Goal: Check status: Check status

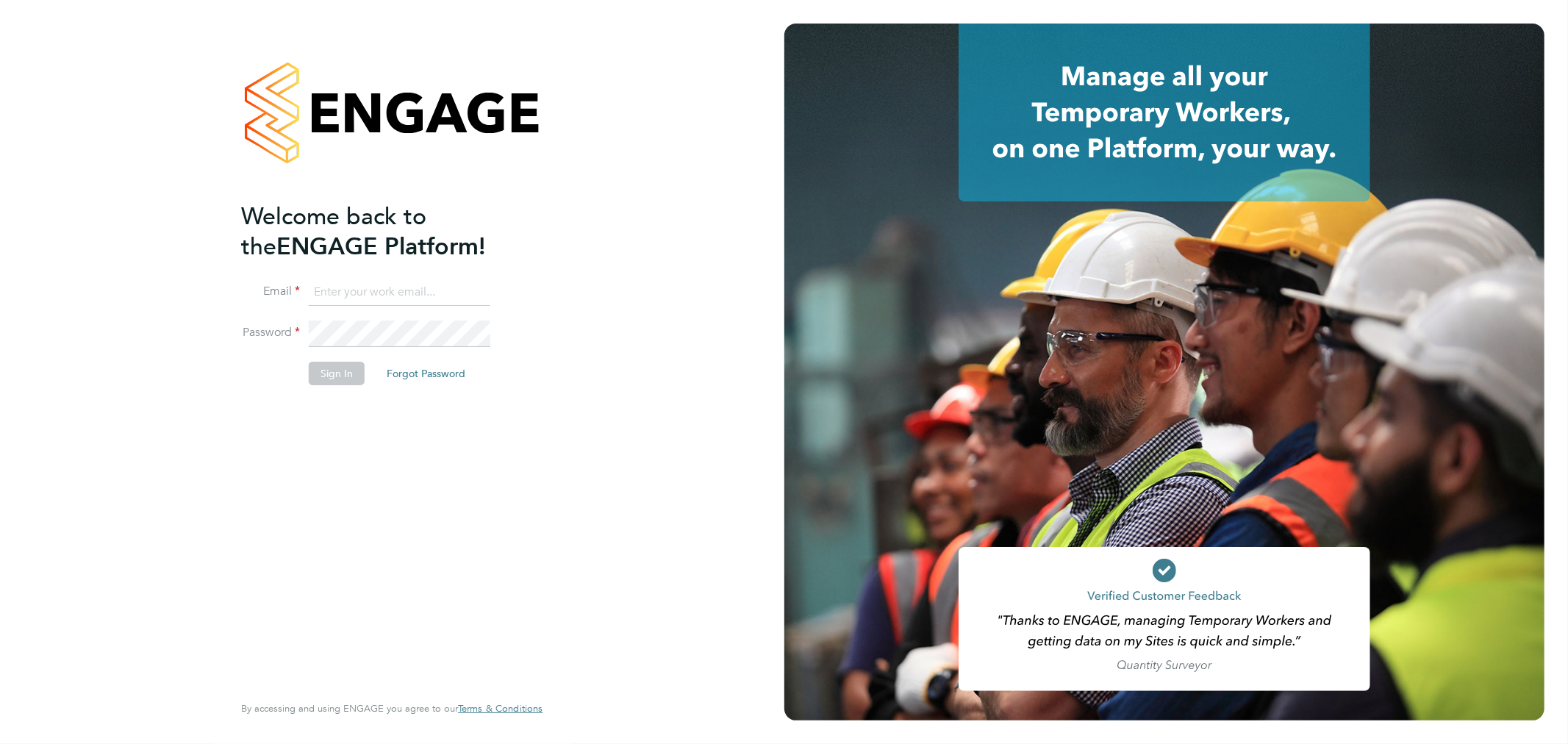
click at [384, 285] on input at bounding box center [399, 293] width 181 height 27
type input "[PERSON_NAME][EMAIL_ADDRESS][DOMAIN_NAME]"
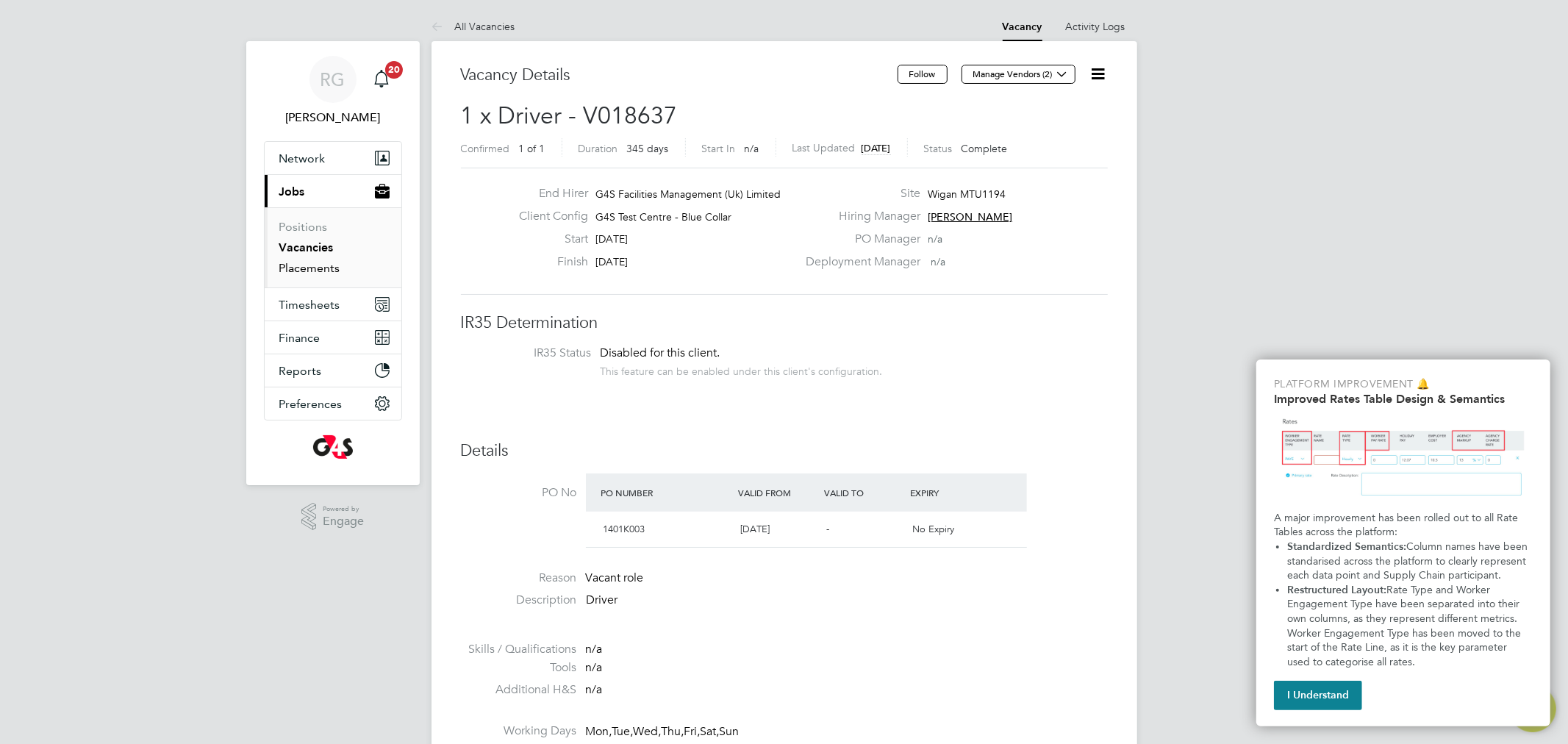
click at [318, 271] on link "Placements" at bounding box center [310, 268] width 61 height 14
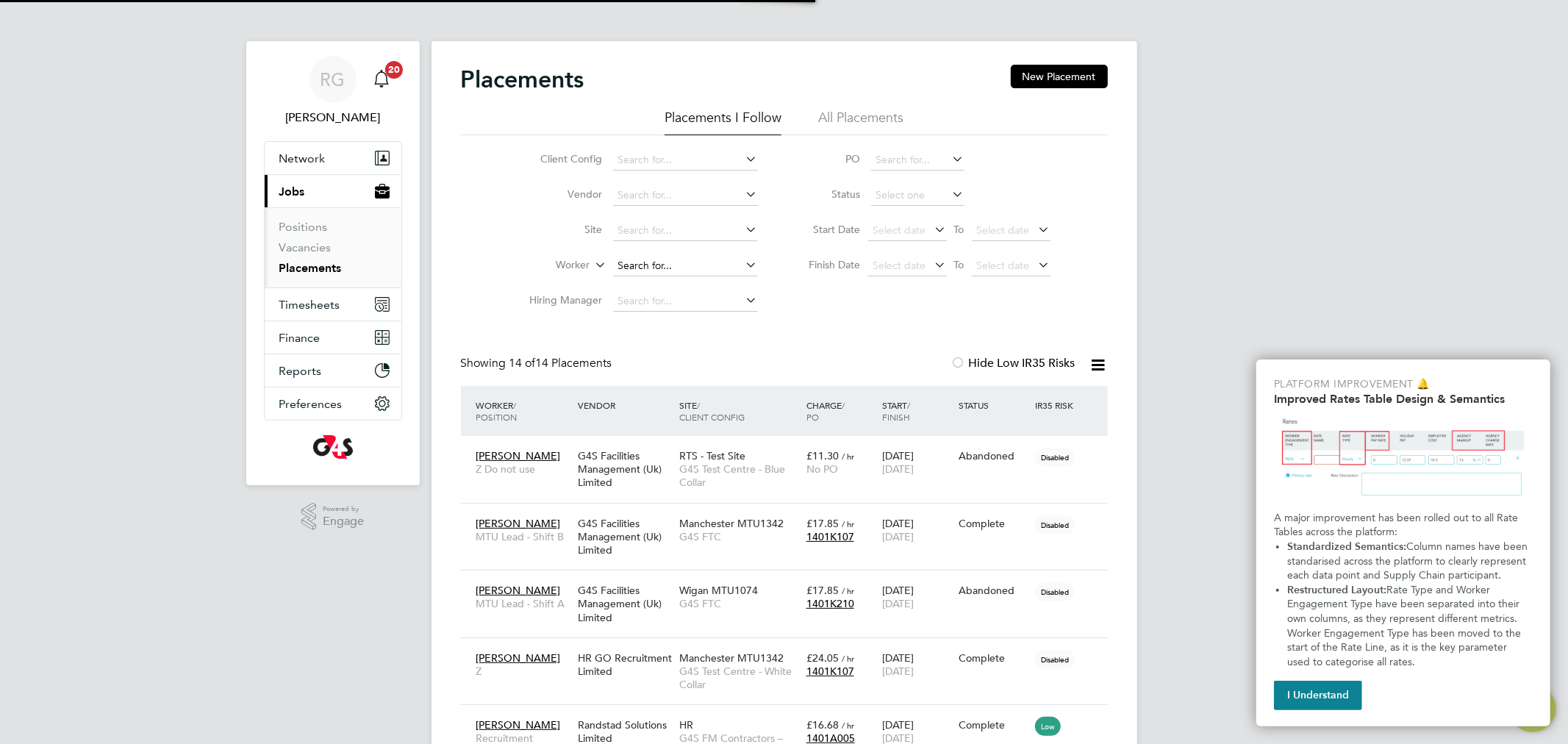
scroll to position [15, 69]
click at [641, 266] on input at bounding box center [686, 266] width 145 height 21
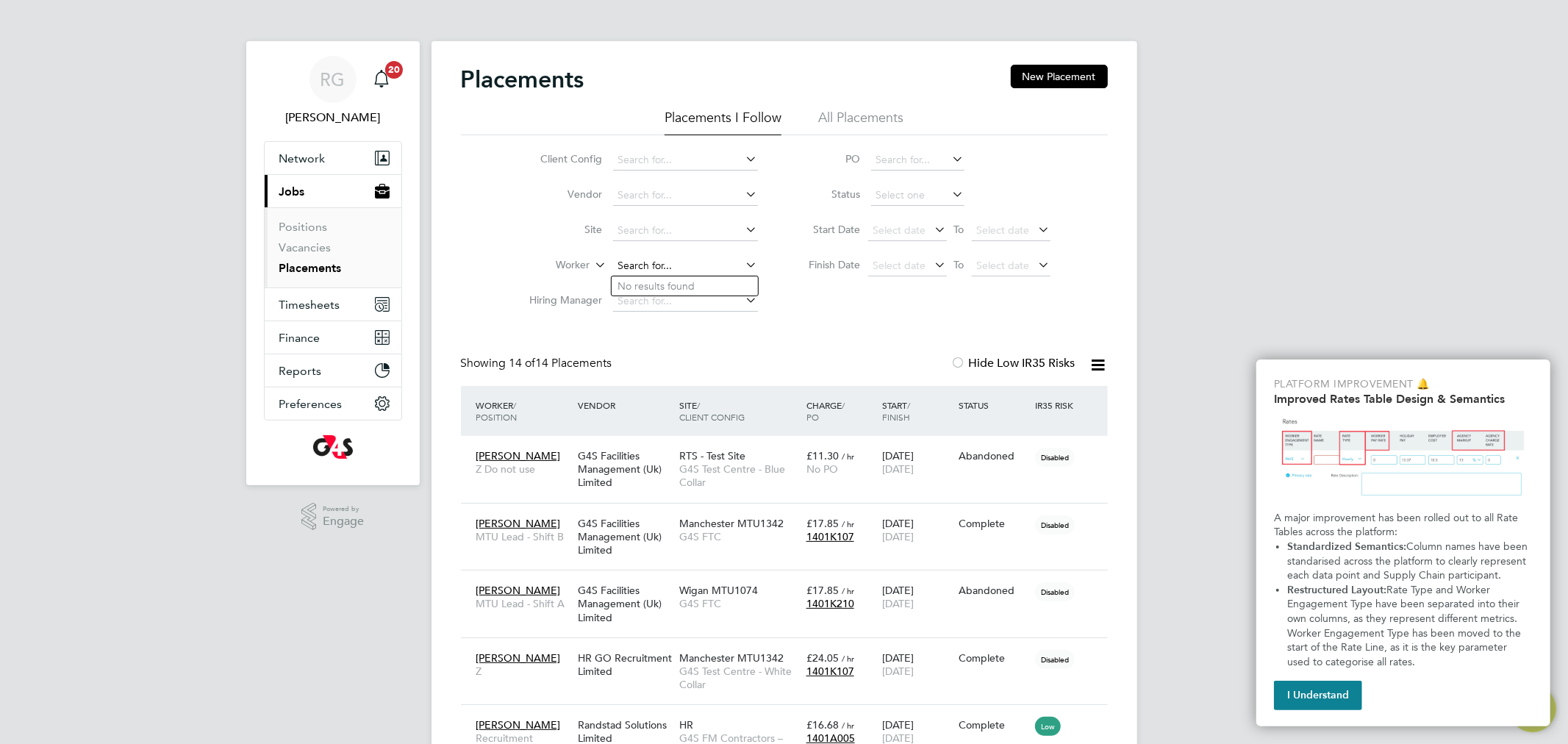
paste input "Adisa Giwa"
type input "Adisa Giwa"
click at [644, 281] on li "Adisa Giwa" at bounding box center [685, 286] width 147 height 20
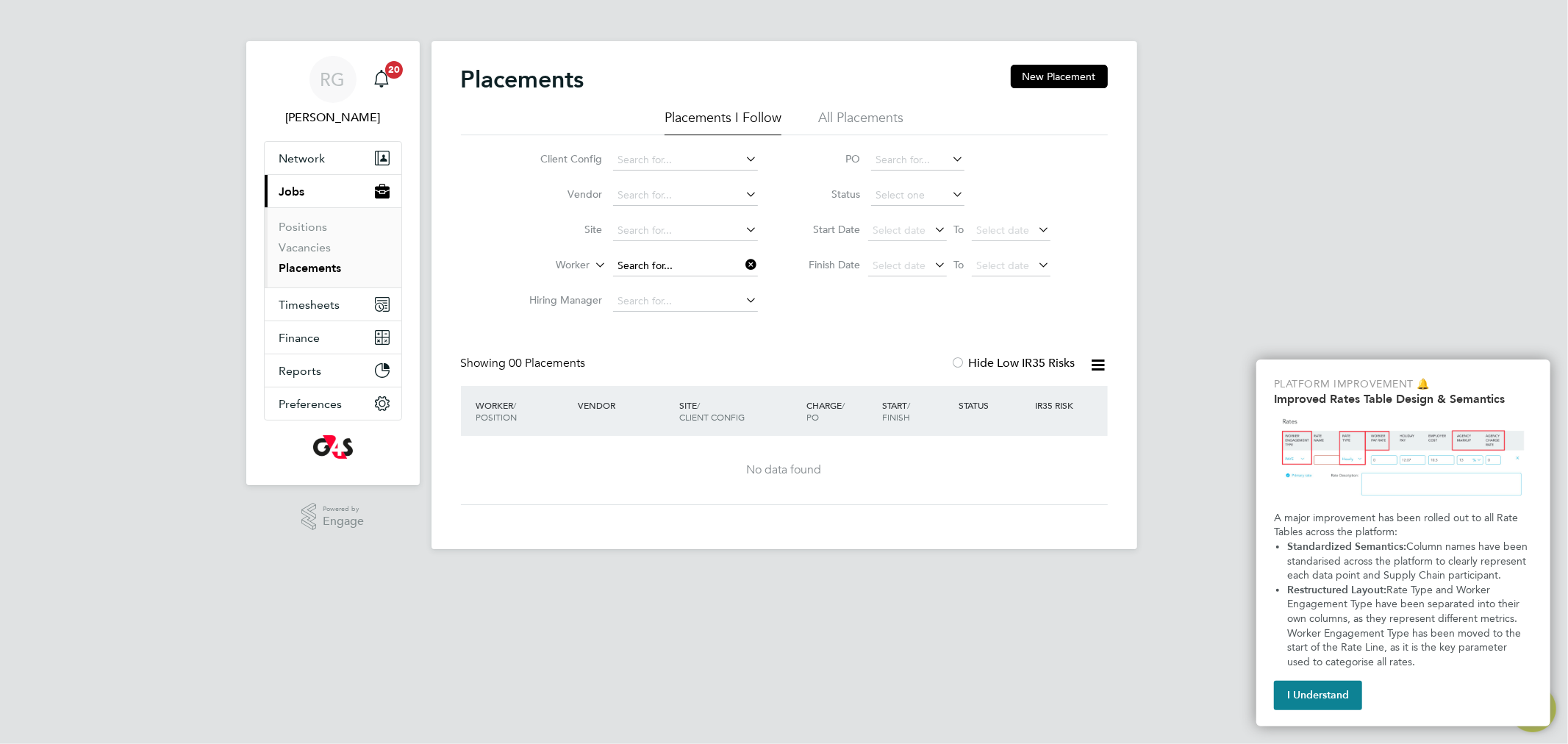
click at [678, 262] on input at bounding box center [686, 266] width 145 height 21
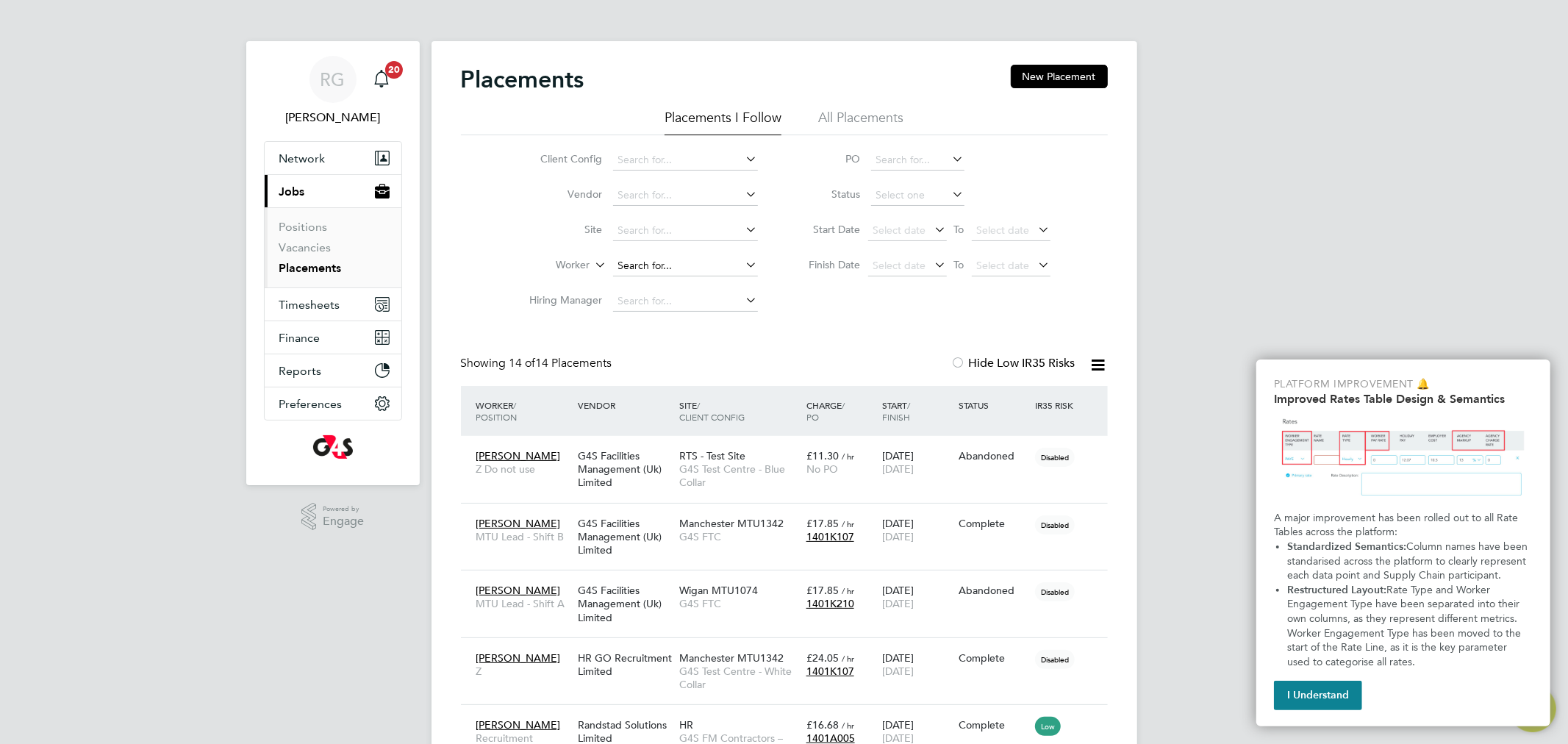
click at [674, 262] on input at bounding box center [686, 266] width 145 height 21
paste input "Adisa Giwa"
type input "Adisa Giwa"
click at [655, 282] on b "Giwa" at bounding box center [660, 287] width 25 height 13
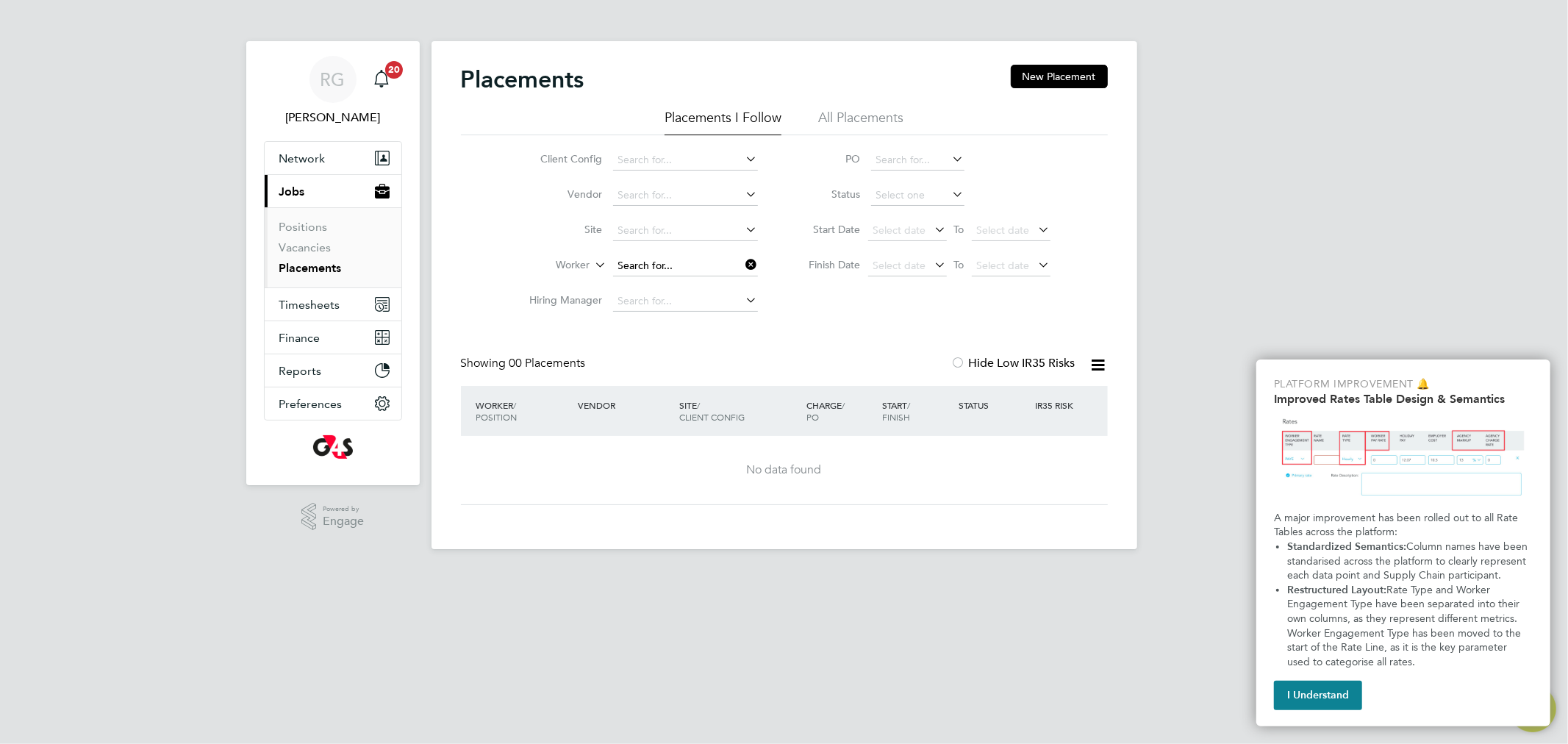
click at [647, 260] on input at bounding box center [686, 266] width 145 height 21
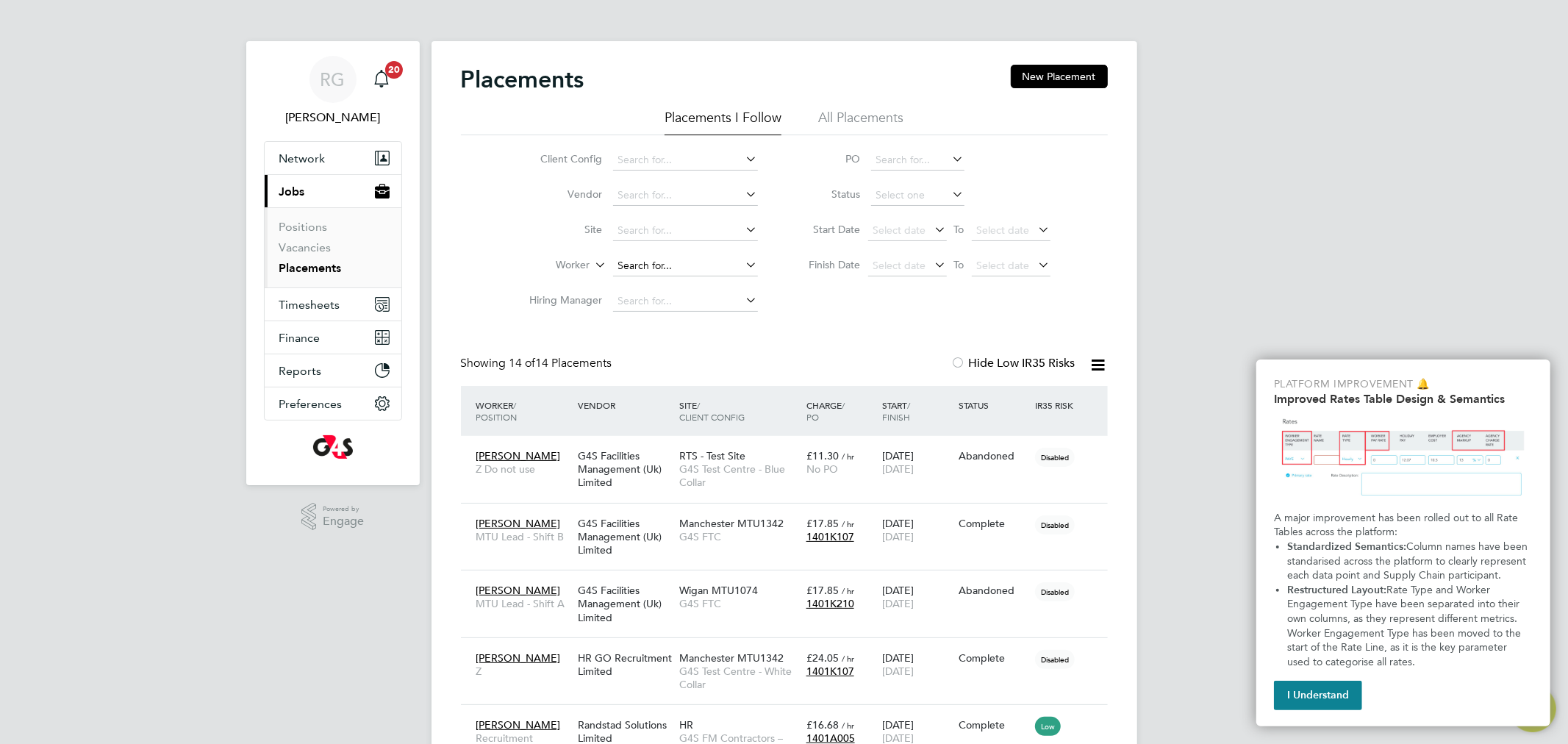
click at [662, 267] on input at bounding box center [686, 266] width 145 height 21
paste input "Adisa Giwa"
click at [643, 260] on input "Adisa Giwa" at bounding box center [686, 266] width 145 height 21
type input "G"
click at [643, 284] on li "Adisa Giwa" at bounding box center [685, 286] width 147 height 20
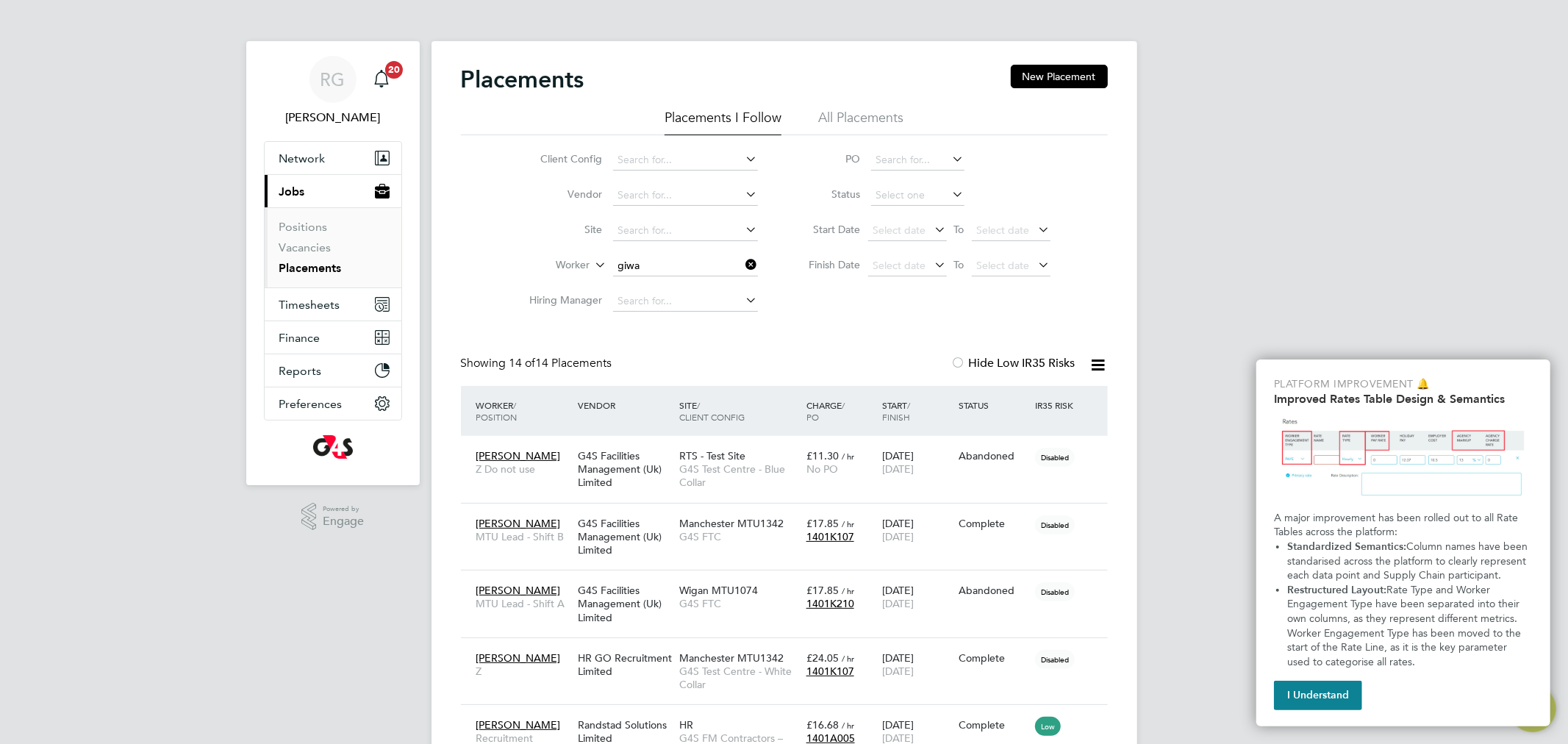
type input "Adisa Giwa"
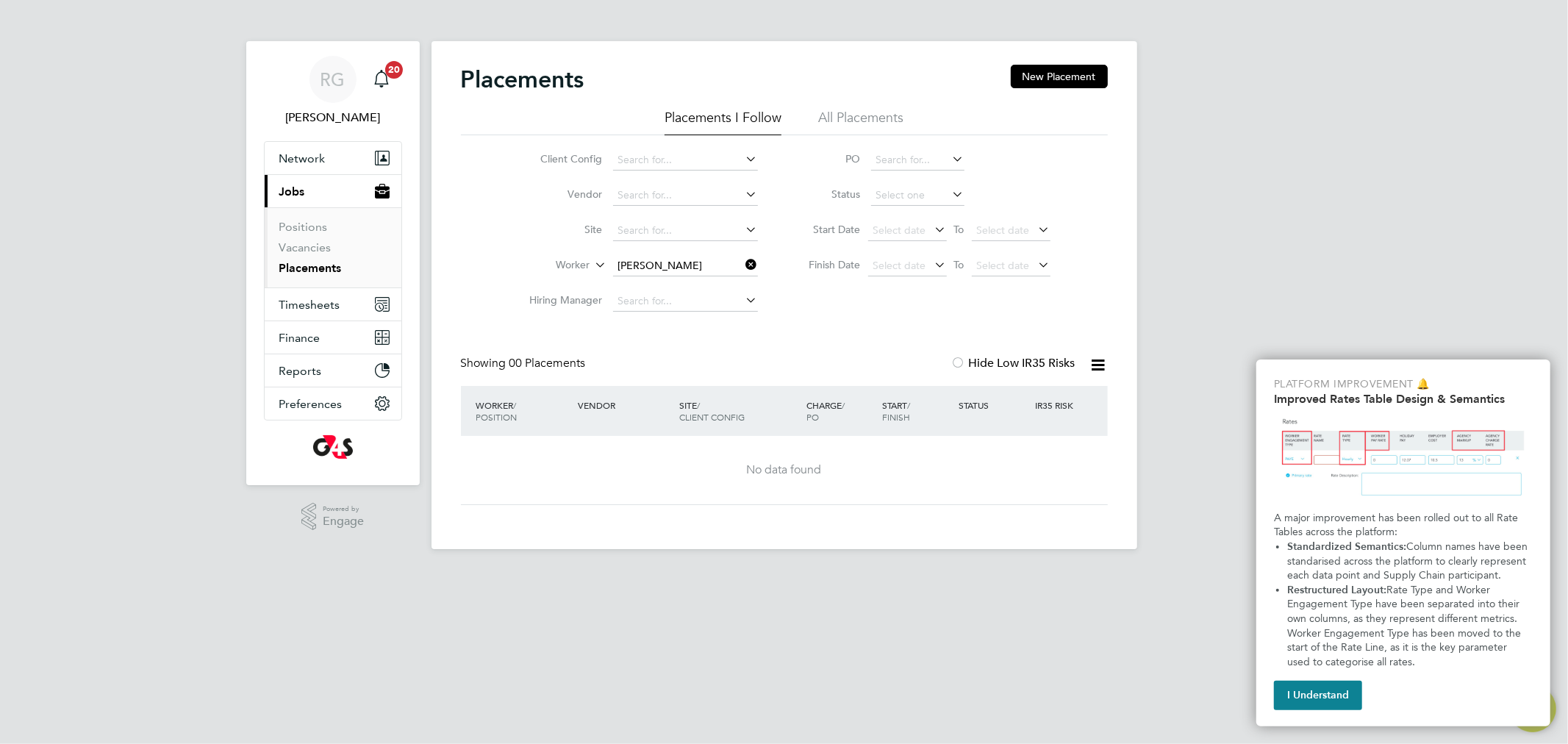
click at [846, 115] on li "All Placements" at bounding box center [861, 122] width 85 height 27
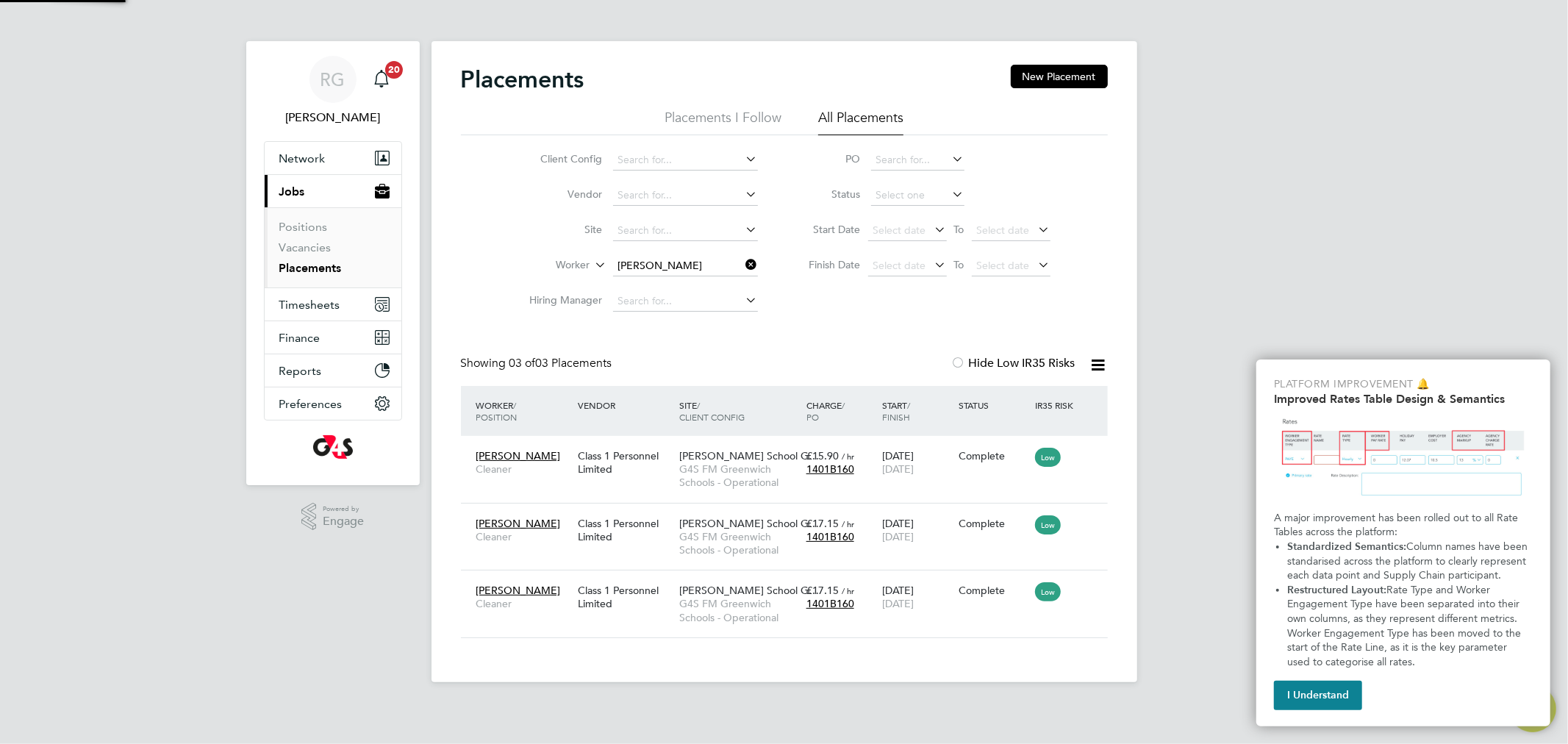
scroll to position [55, 128]
click at [516, 591] on span "Adisa Giwa" at bounding box center [518, 590] width 85 height 13
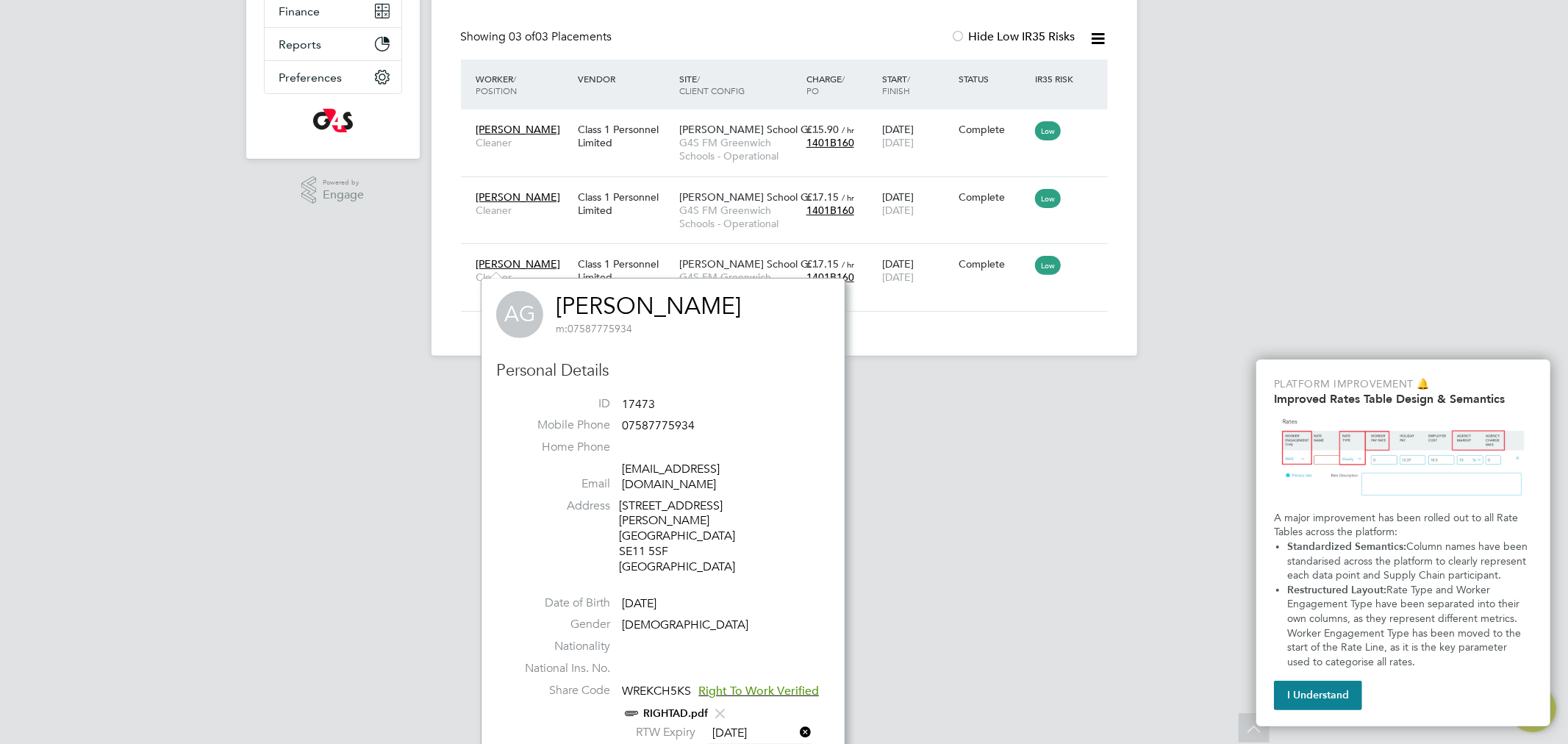
scroll to position [329, 0]
click at [794, 682] on span "Right To Work Verified" at bounding box center [759, 689] width 121 height 15
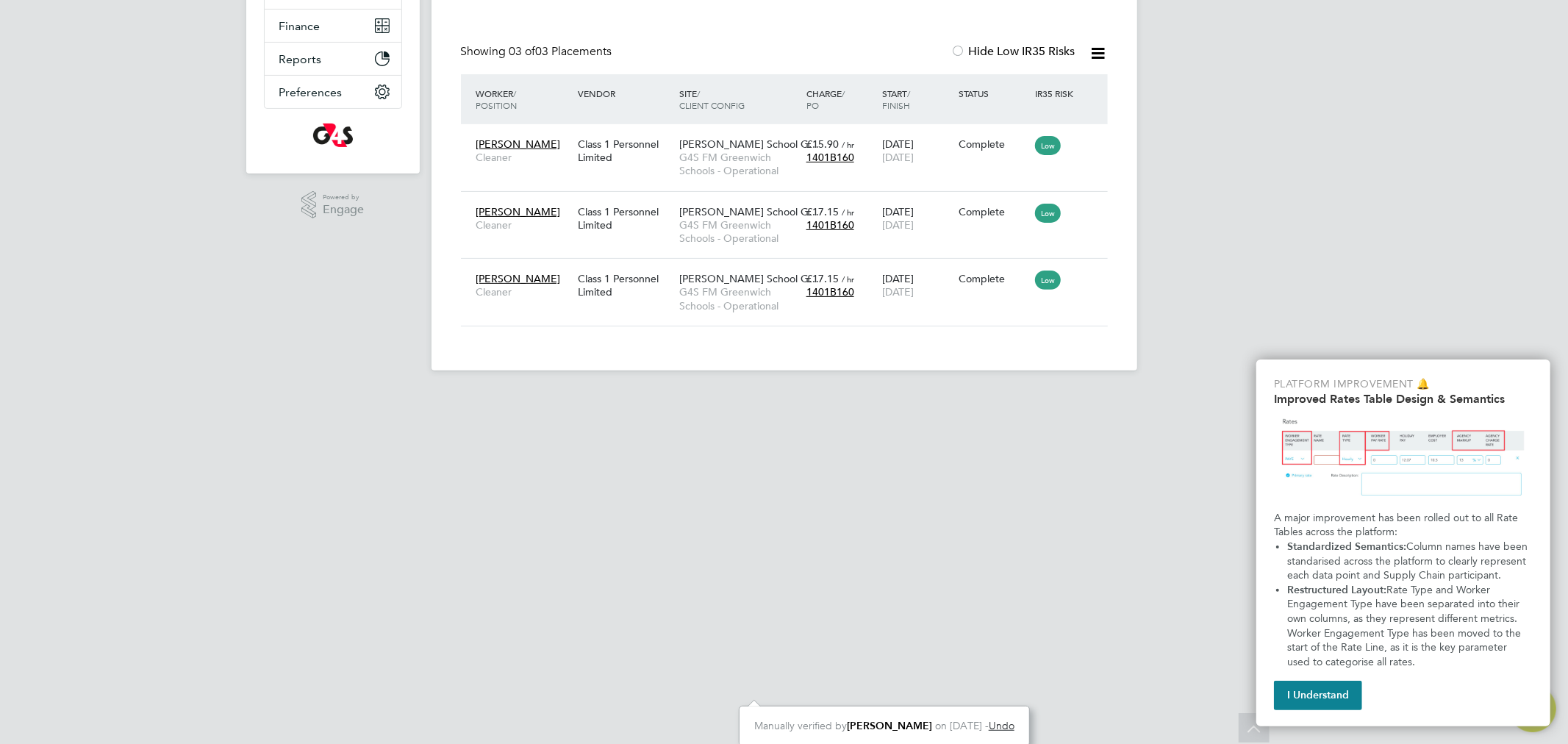
scroll to position [313, 0]
click at [522, 278] on span "Adisa Giwa" at bounding box center [518, 278] width 85 height 13
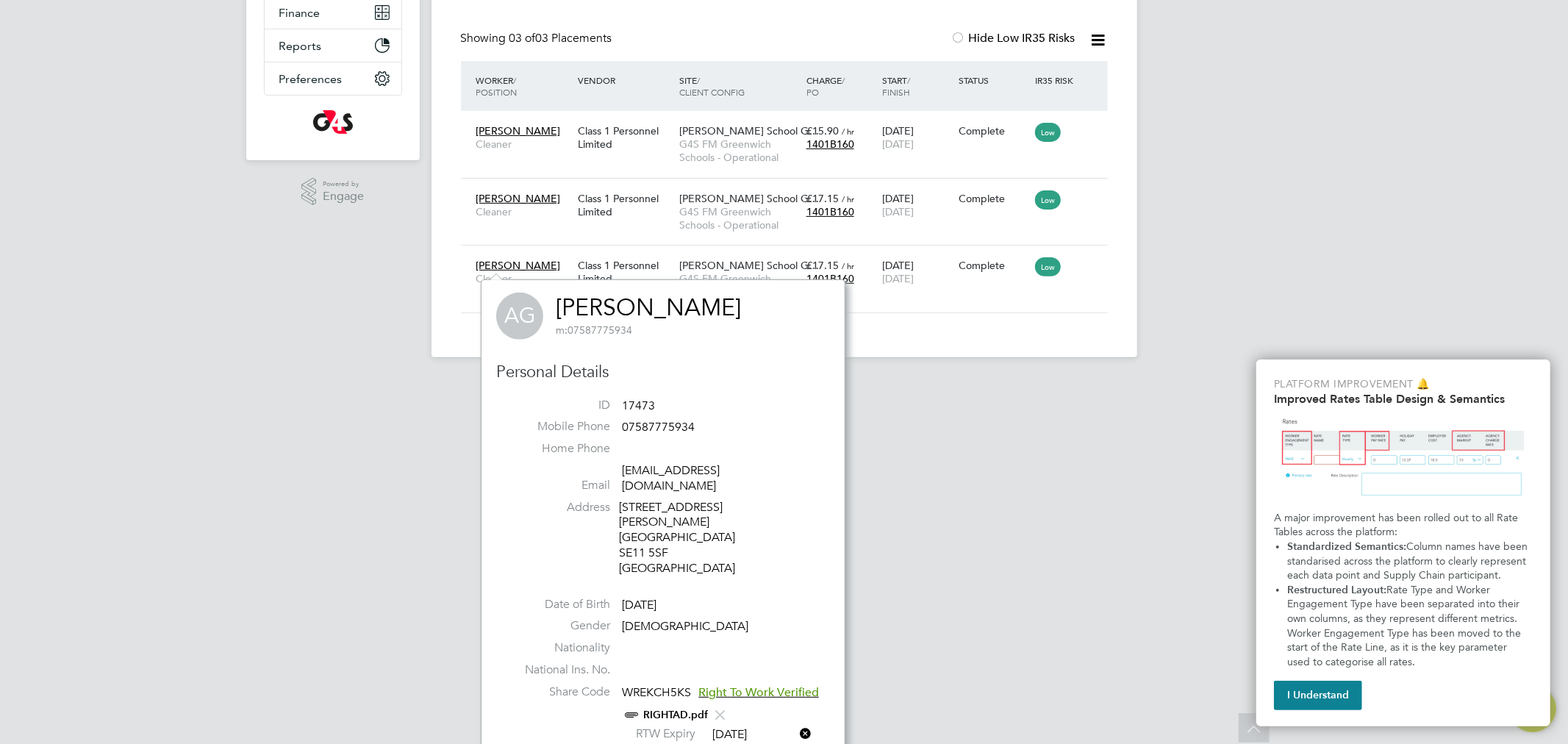
scroll to position [329, 0]
click at [655, 705] on link "RIGHTAD.pdf" at bounding box center [675, 712] width 64 height 13
click at [641, 306] on link "Adisa Giwa" at bounding box center [649, 304] width 185 height 29
click at [949, 377] on html "RG Rachel Graham Notifications 20 Applications: Network Team Members Businesses…" at bounding box center [784, 24] width 1568 height 706
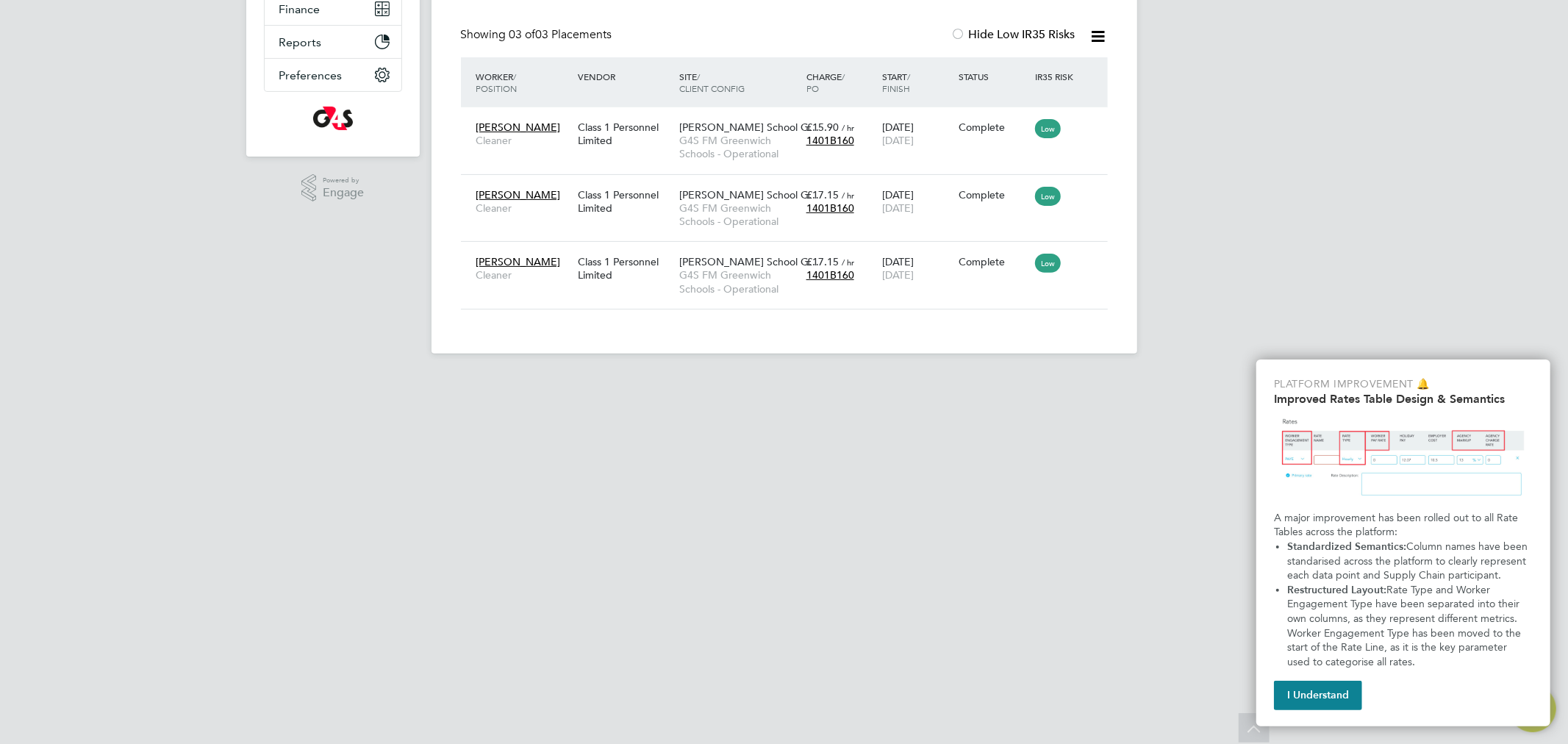
scroll to position [0, 0]
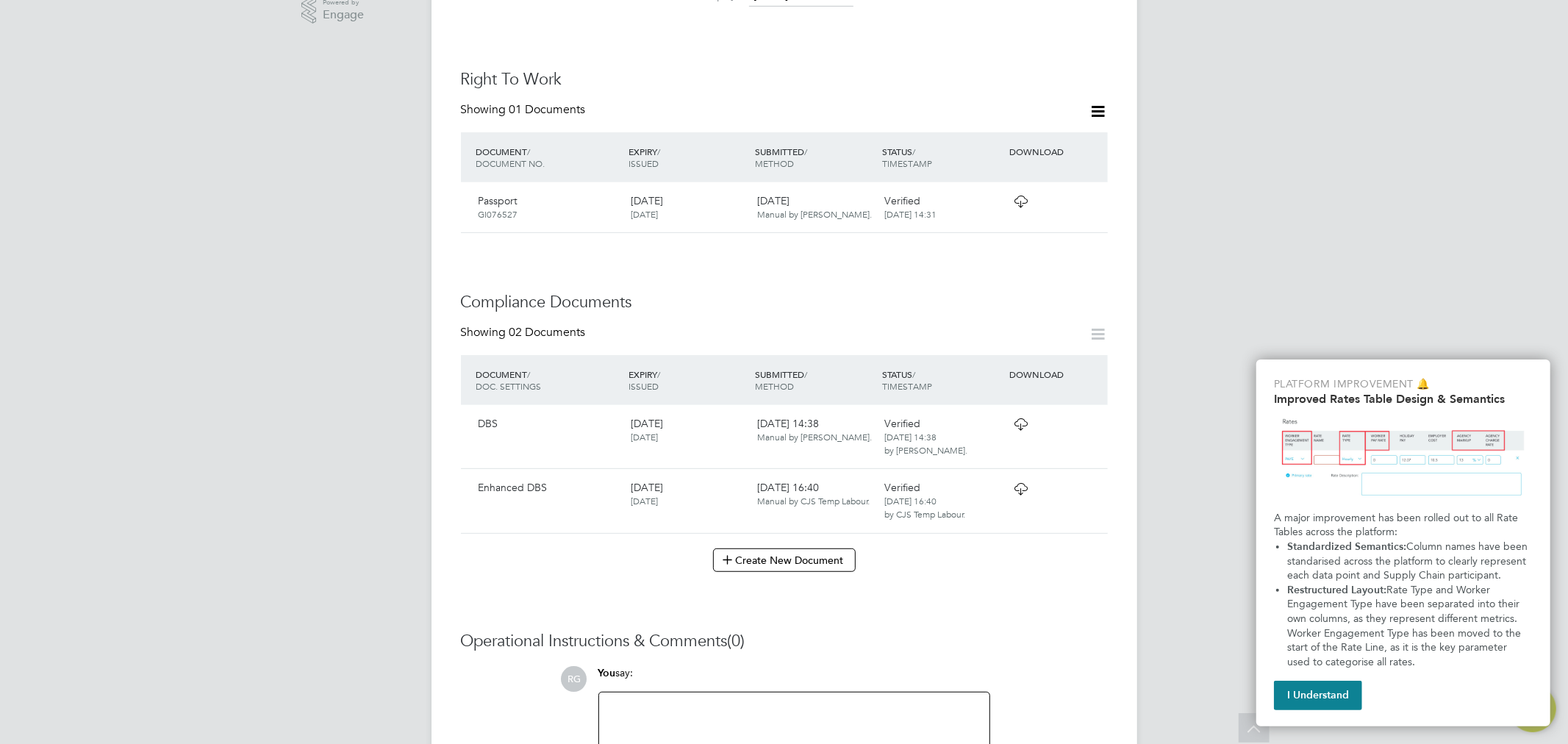
scroll to position [510, 0]
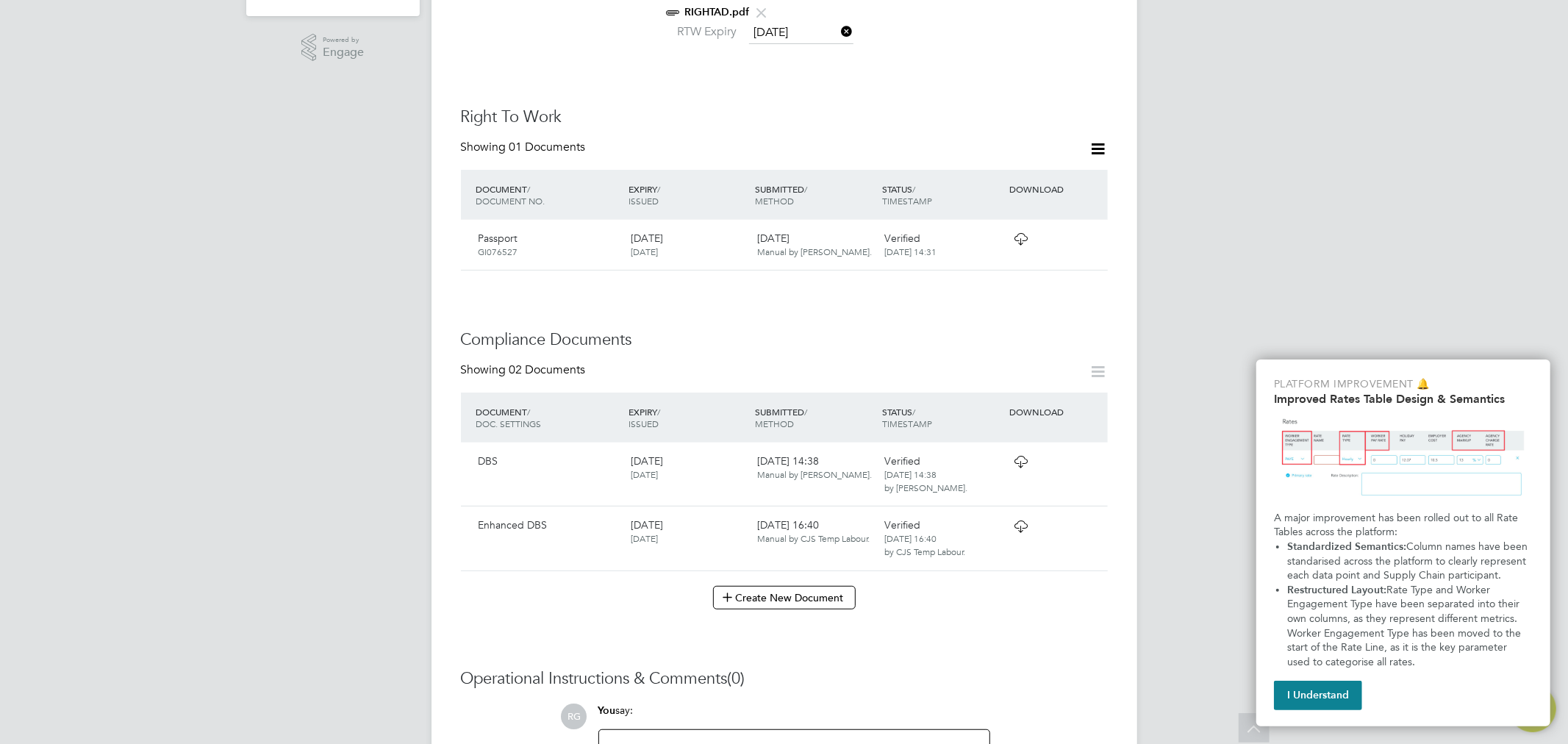
click at [1016, 233] on icon at bounding box center [1020, 239] width 19 height 12
